Goal: Check status: Check status

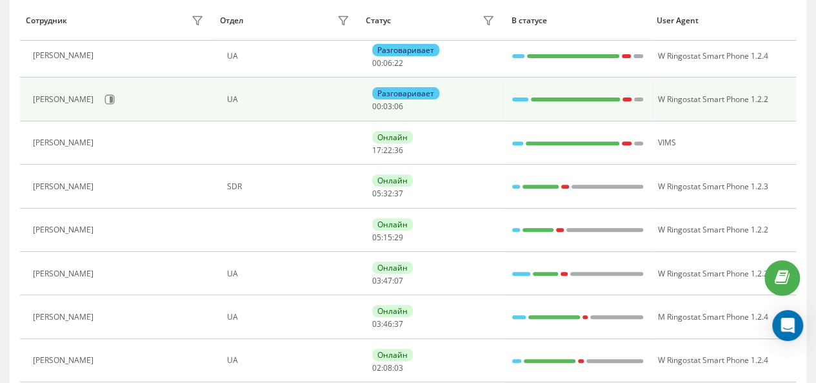
scroll to position [172, 0]
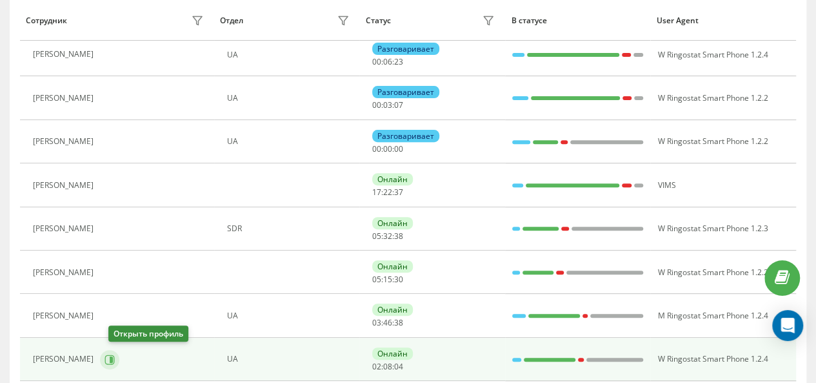
click at [119, 363] on button at bounding box center [109, 359] width 19 height 19
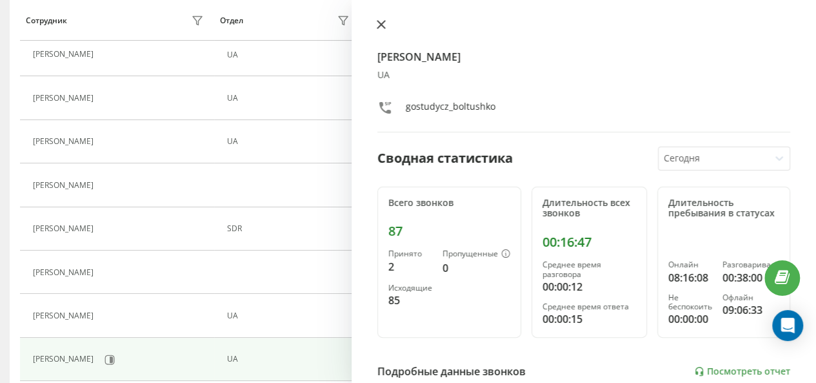
click at [387, 25] on button at bounding box center [381, 25] width 17 height 12
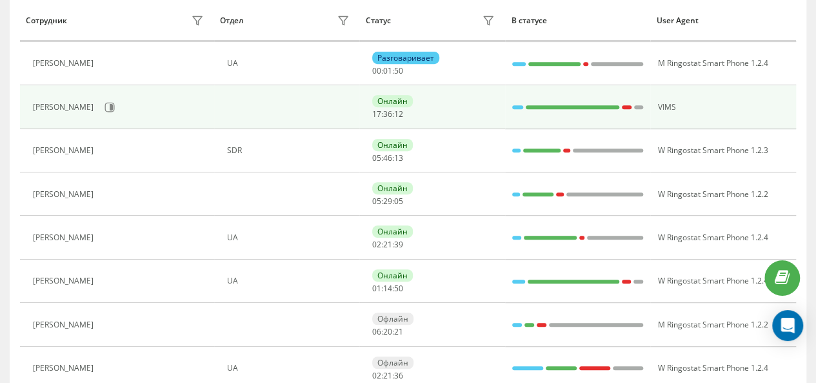
scroll to position [250, 0]
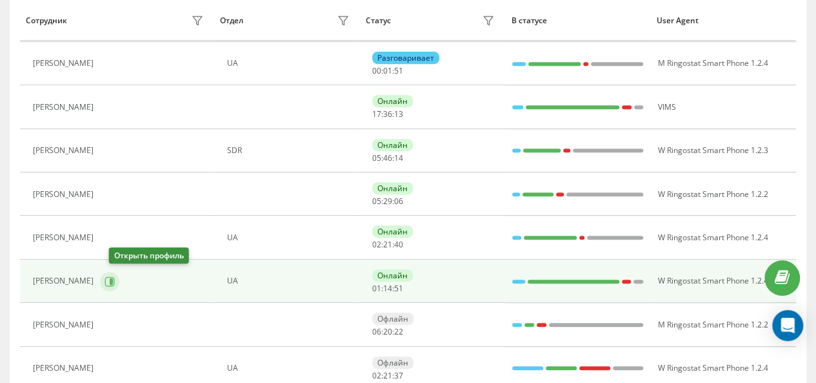
click at [113, 278] on icon at bounding box center [111, 280] width 3 height 6
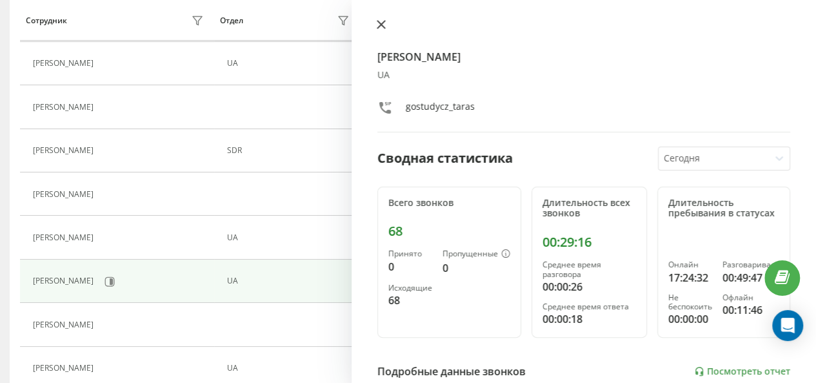
click at [381, 28] on icon at bounding box center [381, 24] width 9 height 9
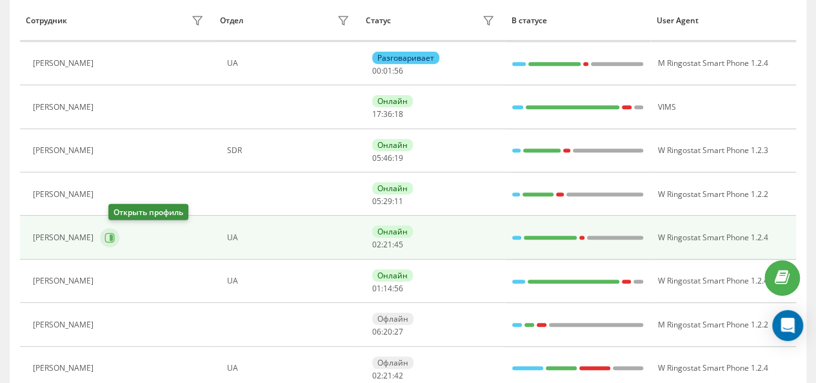
click at [113, 234] on icon at bounding box center [111, 237] width 3 height 6
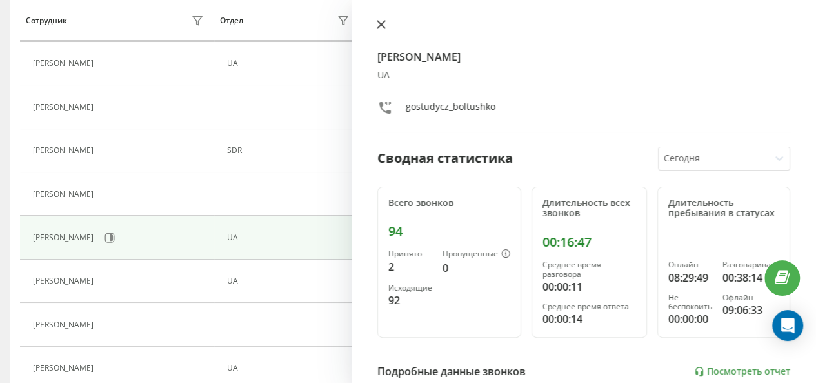
click at [380, 28] on icon at bounding box center [381, 24] width 9 height 9
